Goal: Task Accomplishment & Management: Use online tool/utility

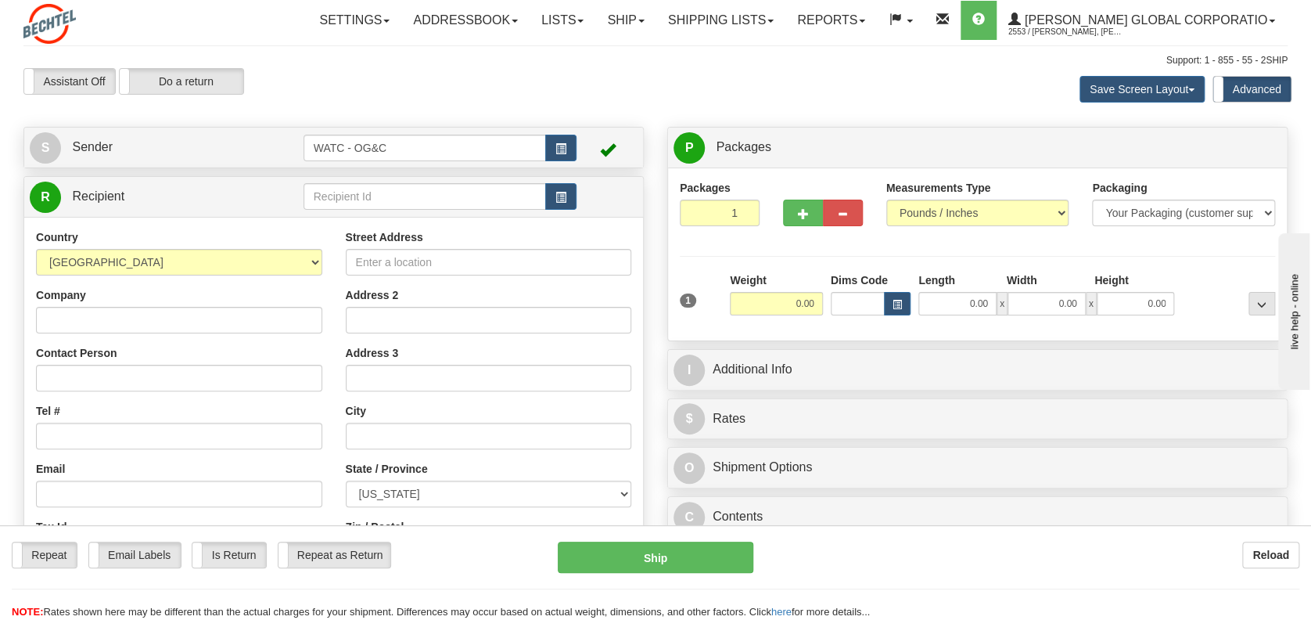
click at [357, 187] on input "text" at bounding box center [425, 196] width 243 height 27
type input "b"
click at [415, 221] on div "[PERSON_NAME]" at bounding box center [422, 220] width 228 height 17
type input "[PERSON_NAME]"
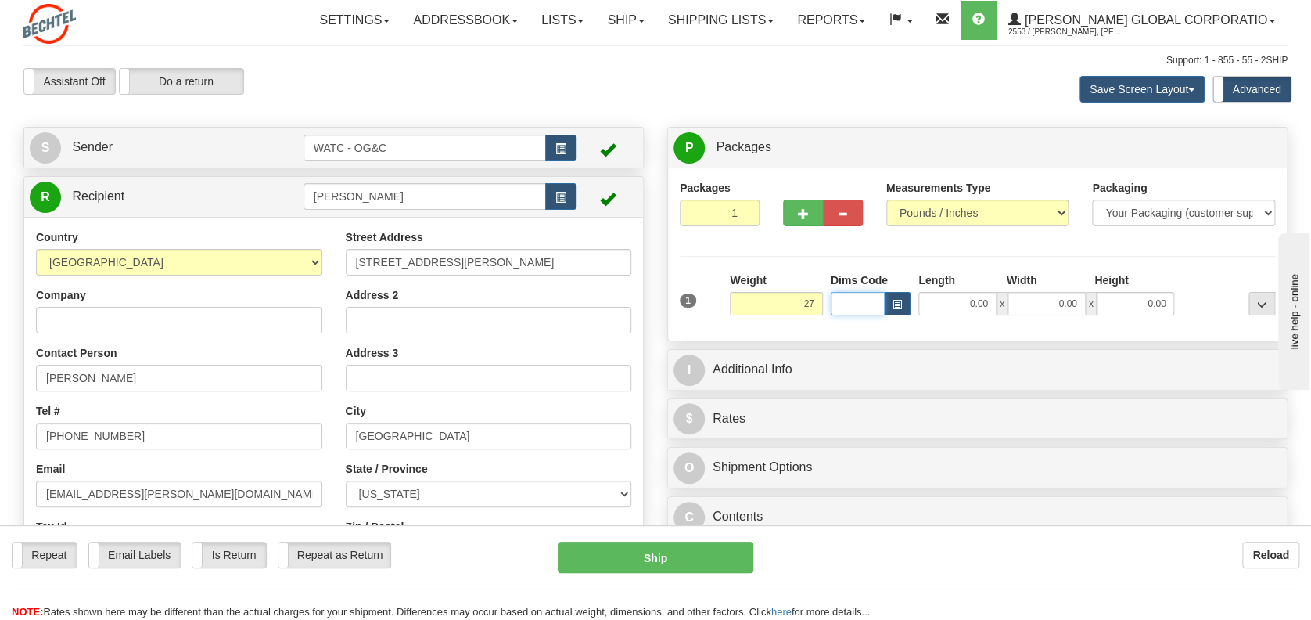
type input "27.00"
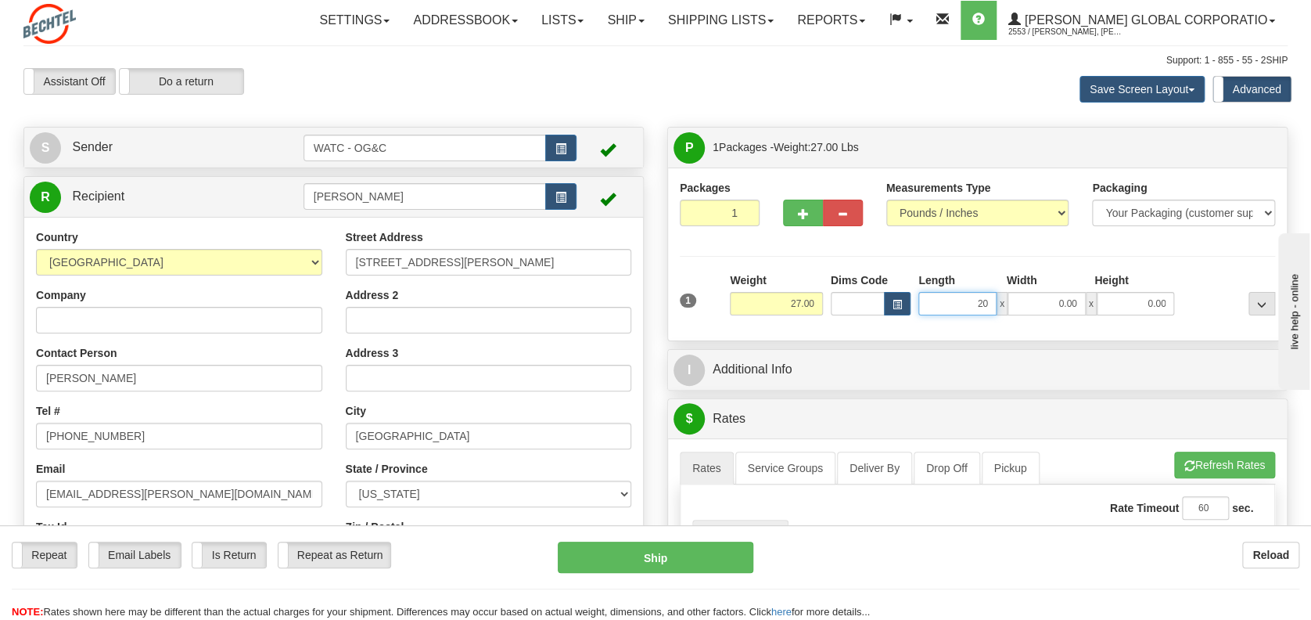
type input "20.00"
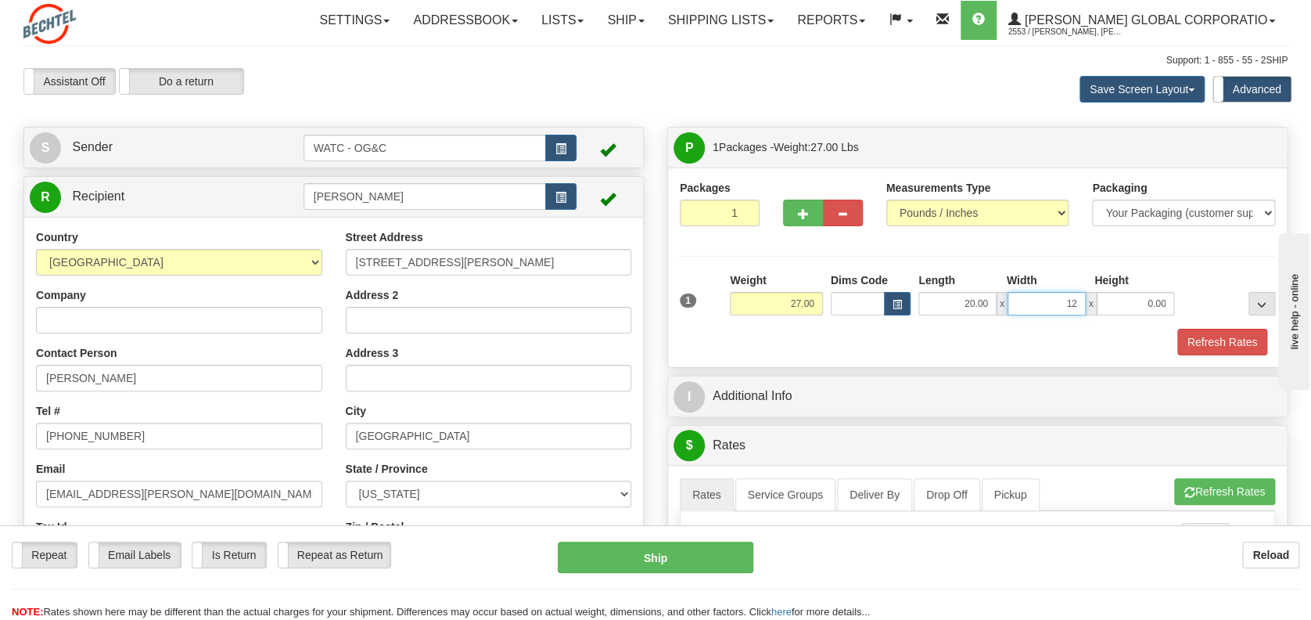
type input "12.00"
type input "32.00"
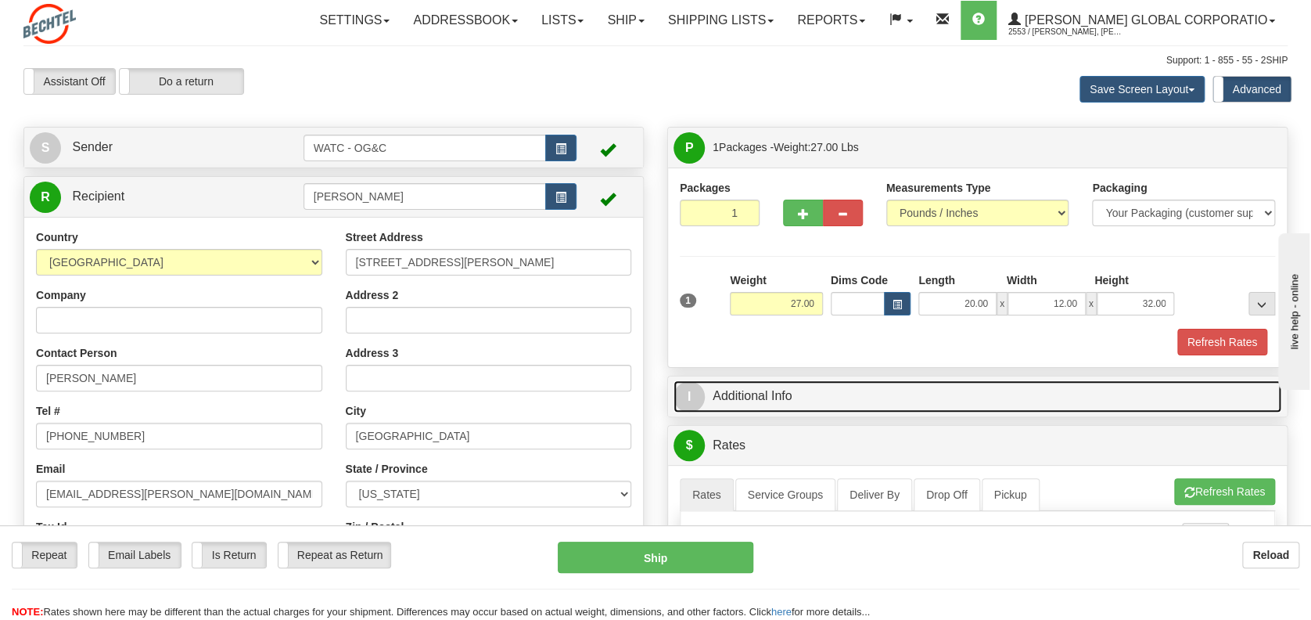
click at [778, 397] on link "I Additional Info" at bounding box center [978, 396] width 608 height 32
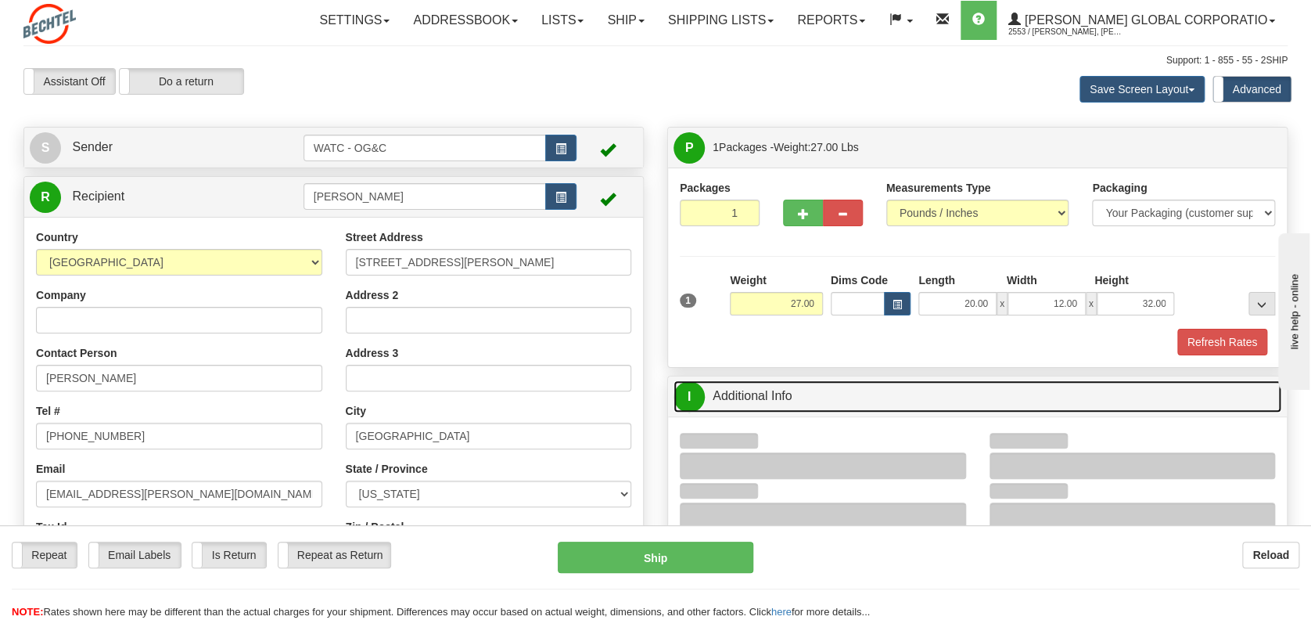
click at [778, 397] on link "I Additional Info" at bounding box center [978, 396] width 608 height 32
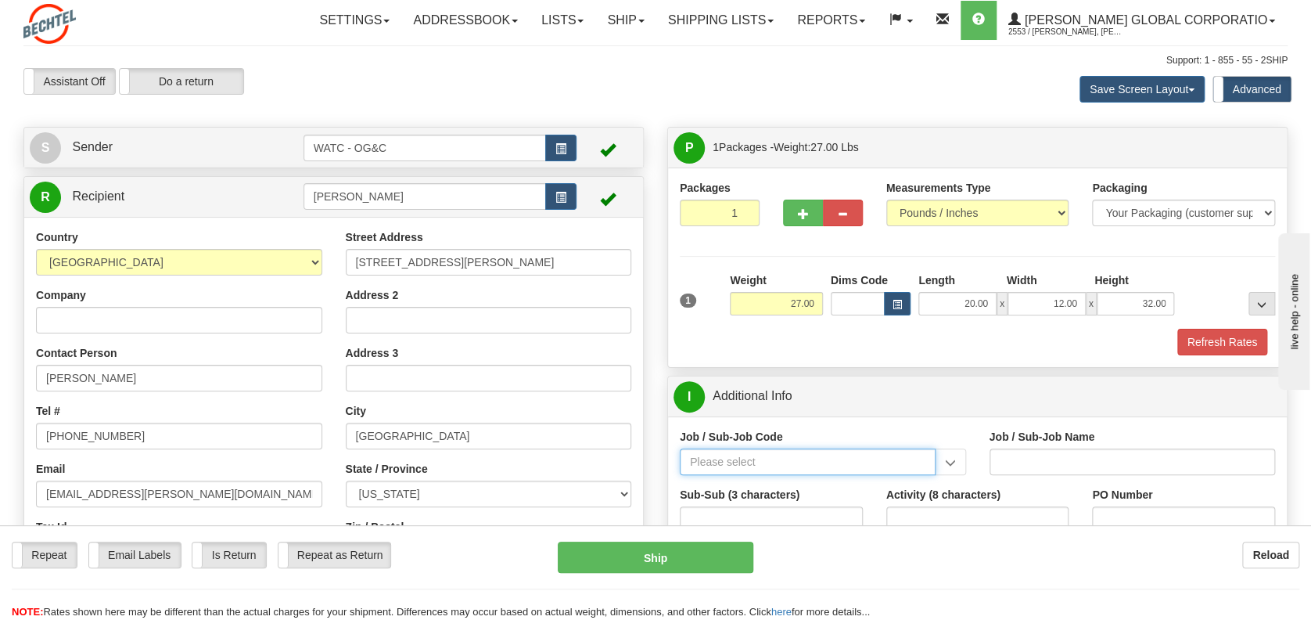
click at [755, 463] on input "Job / Sub-Job Code" at bounding box center [808, 461] width 256 height 27
click at [719, 487] on div "97826-100" at bounding box center [805, 485] width 240 height 17
type input "97826-100"
type input "TALENT GROWTH FUND - EPC 201"
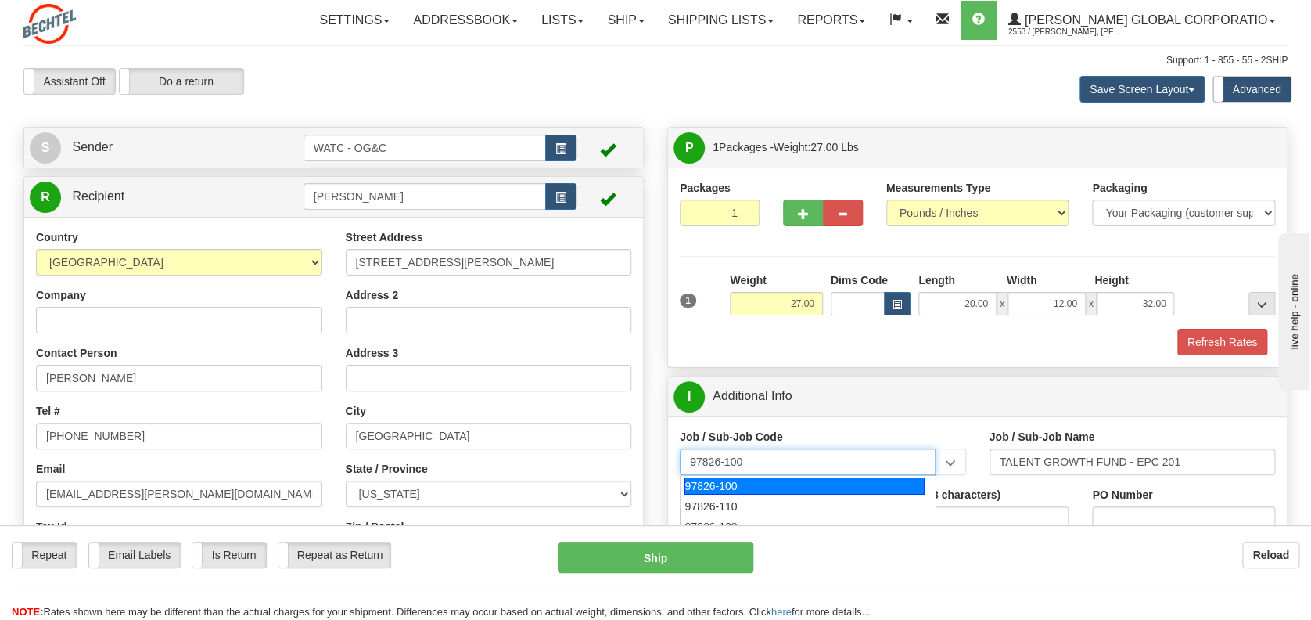
type input "97826-100"
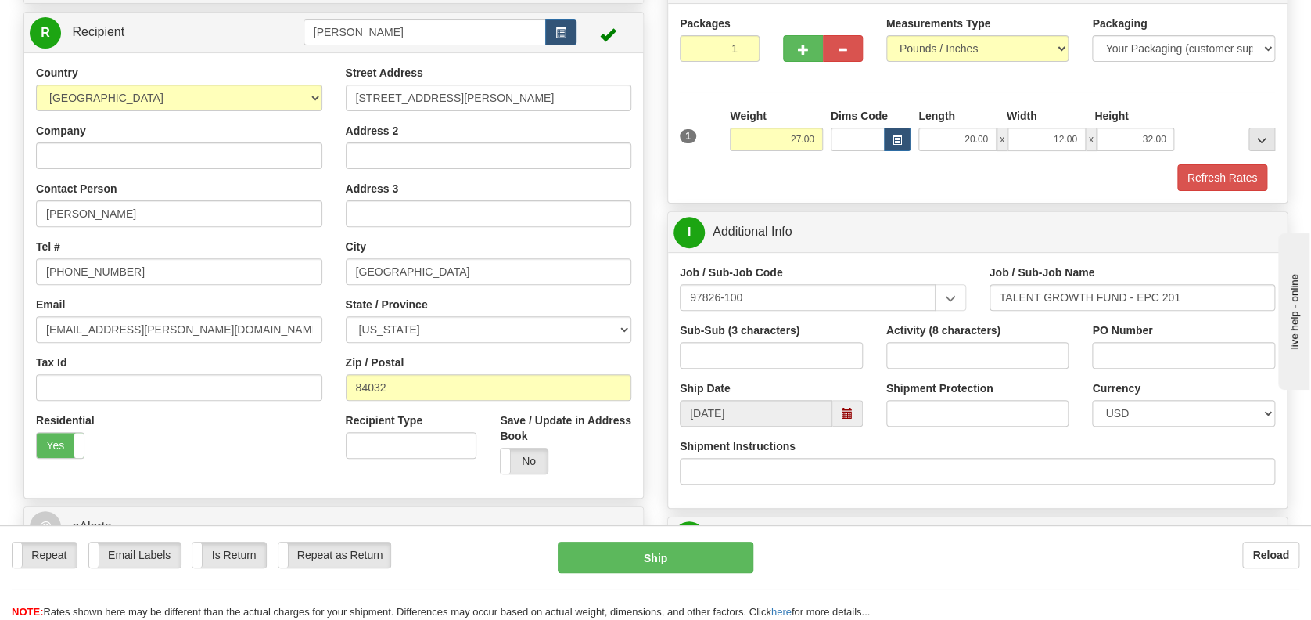
scroll to position [208, 0]
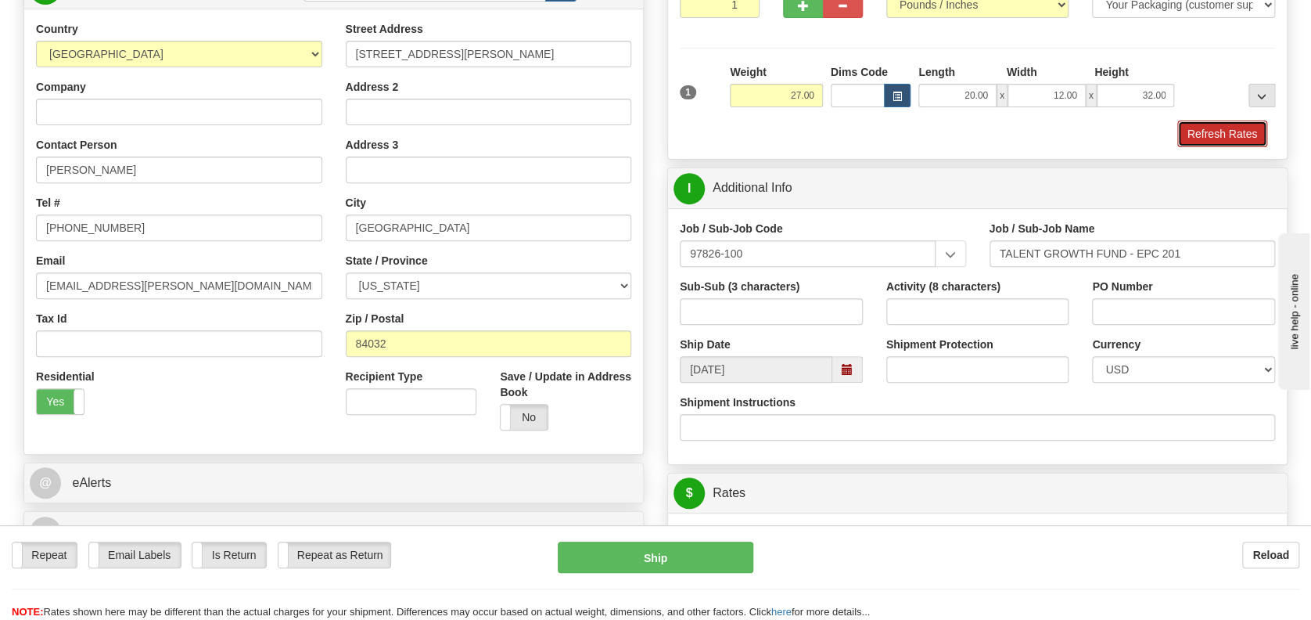
click at [1233, 135] on button "Refresh Rates" at bounding box center [1223, 133] width 90 height 27
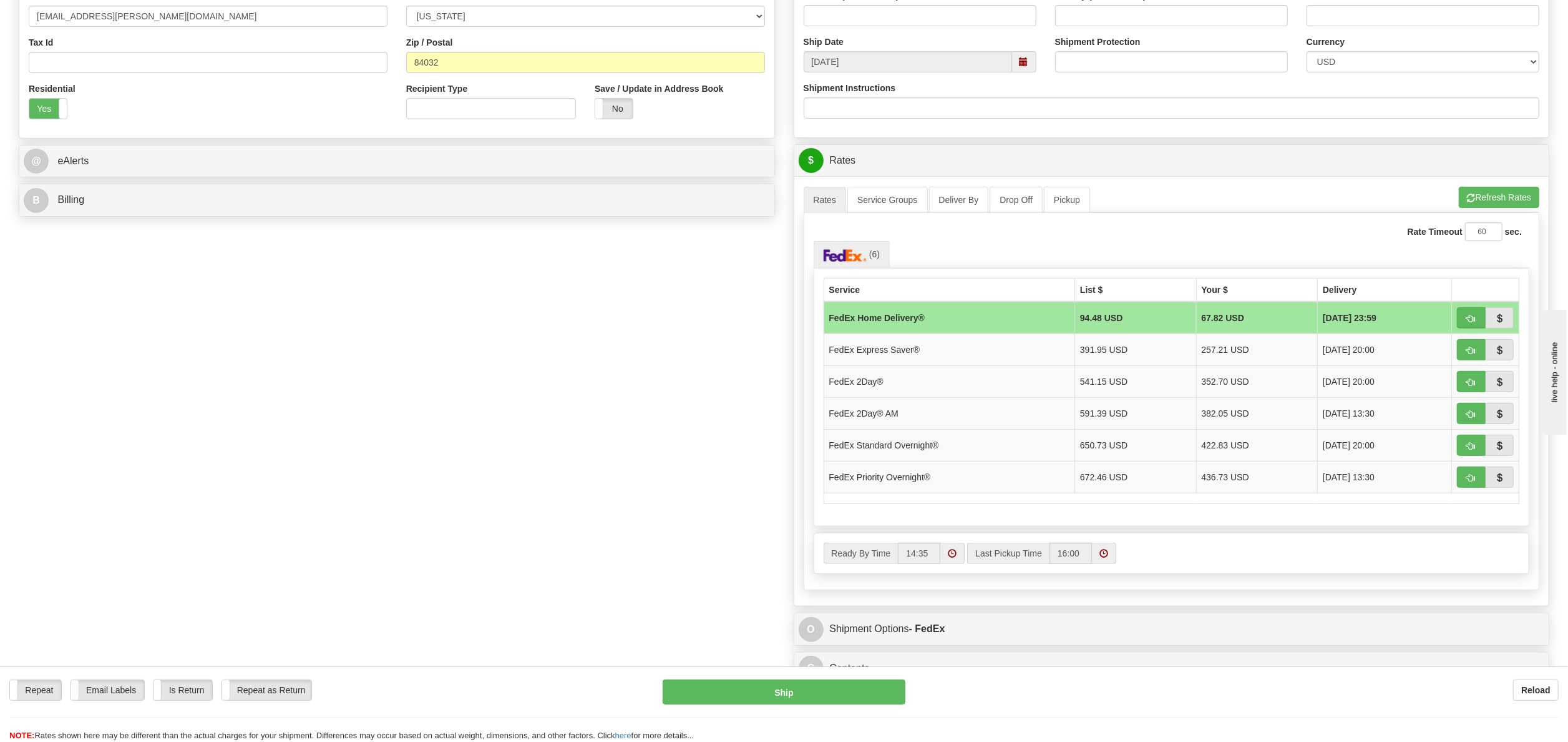
scroll to position [374, 0]
